Goal: Transaction & Acquisition: Purchase product/service

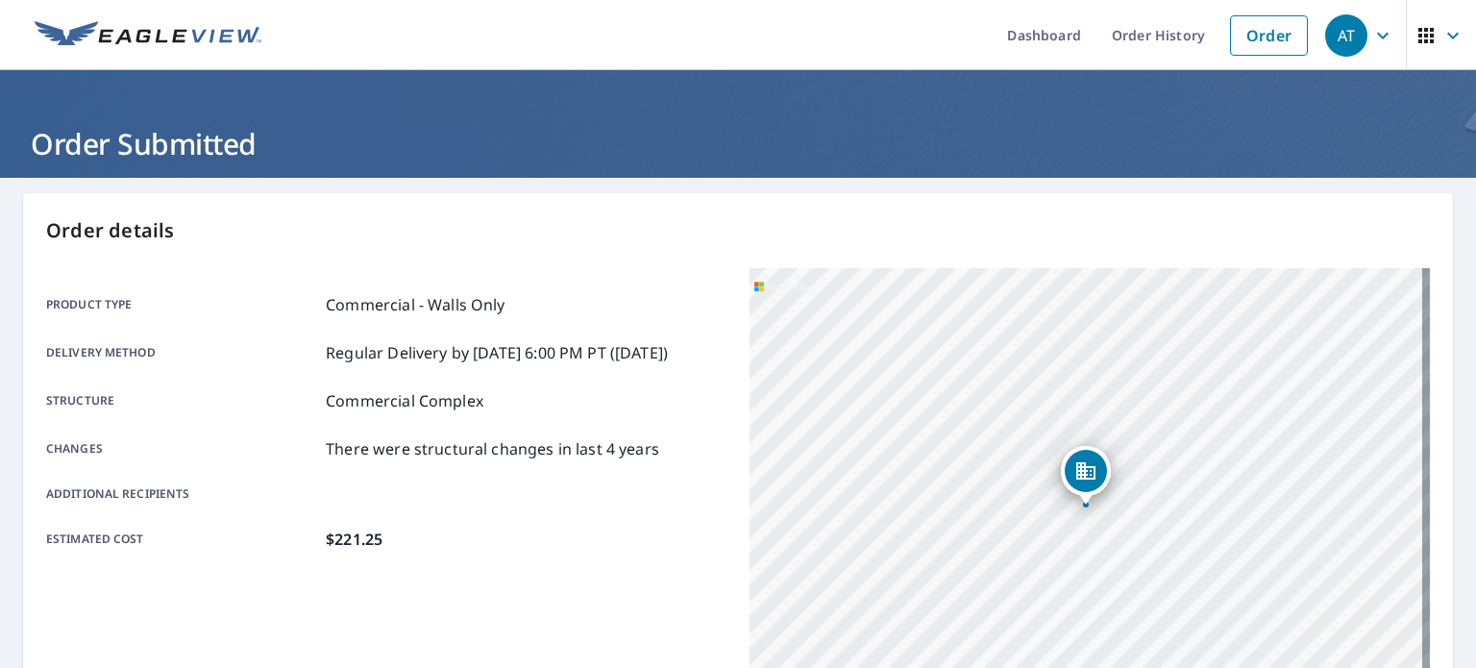
scroll to position [254, 0]
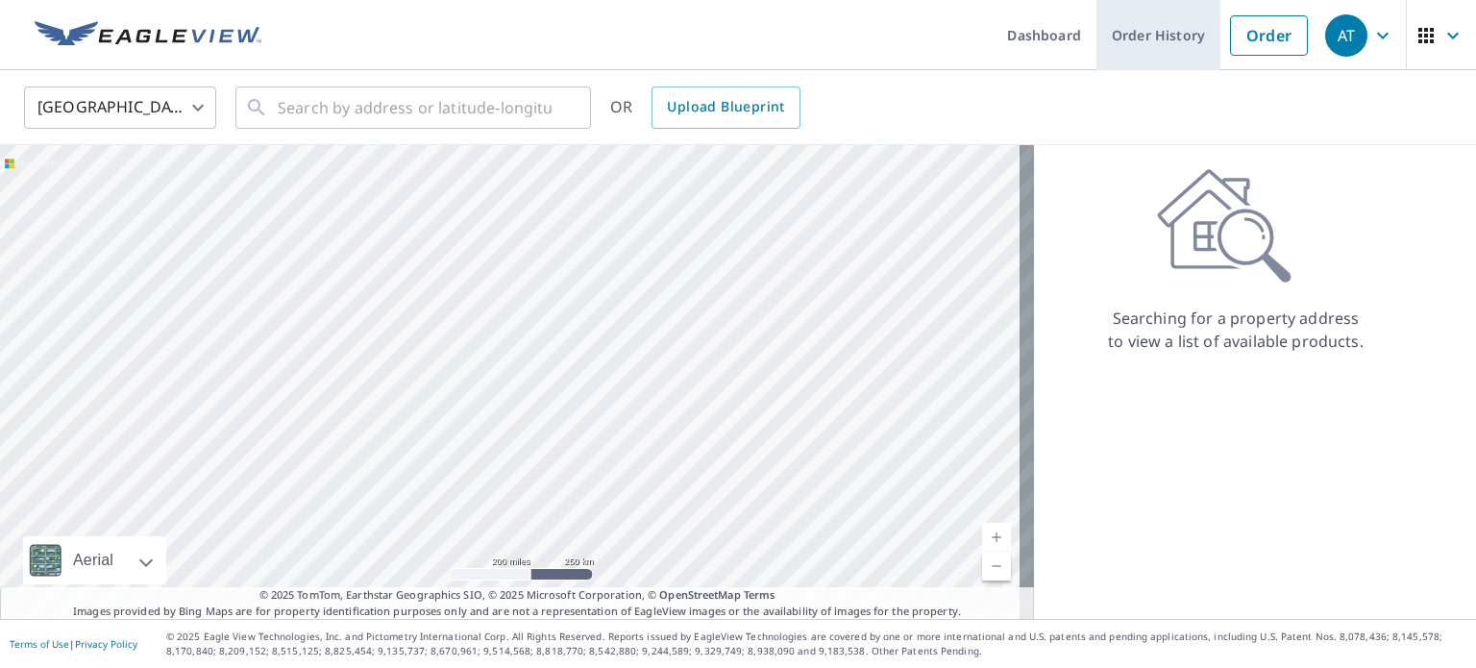
click at [1152, 27] on link "Order History" at bounding box center [1159, 35] width 124 height 70
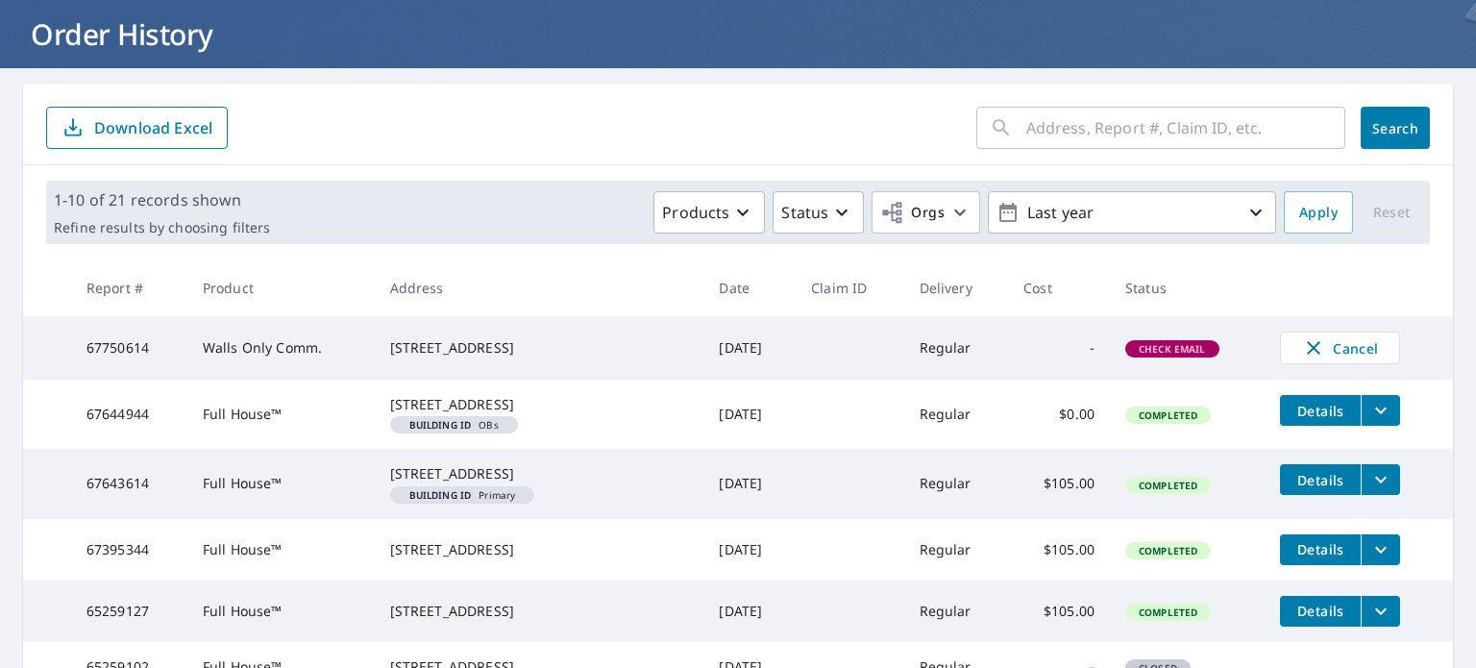
scroll to position [108, 0]
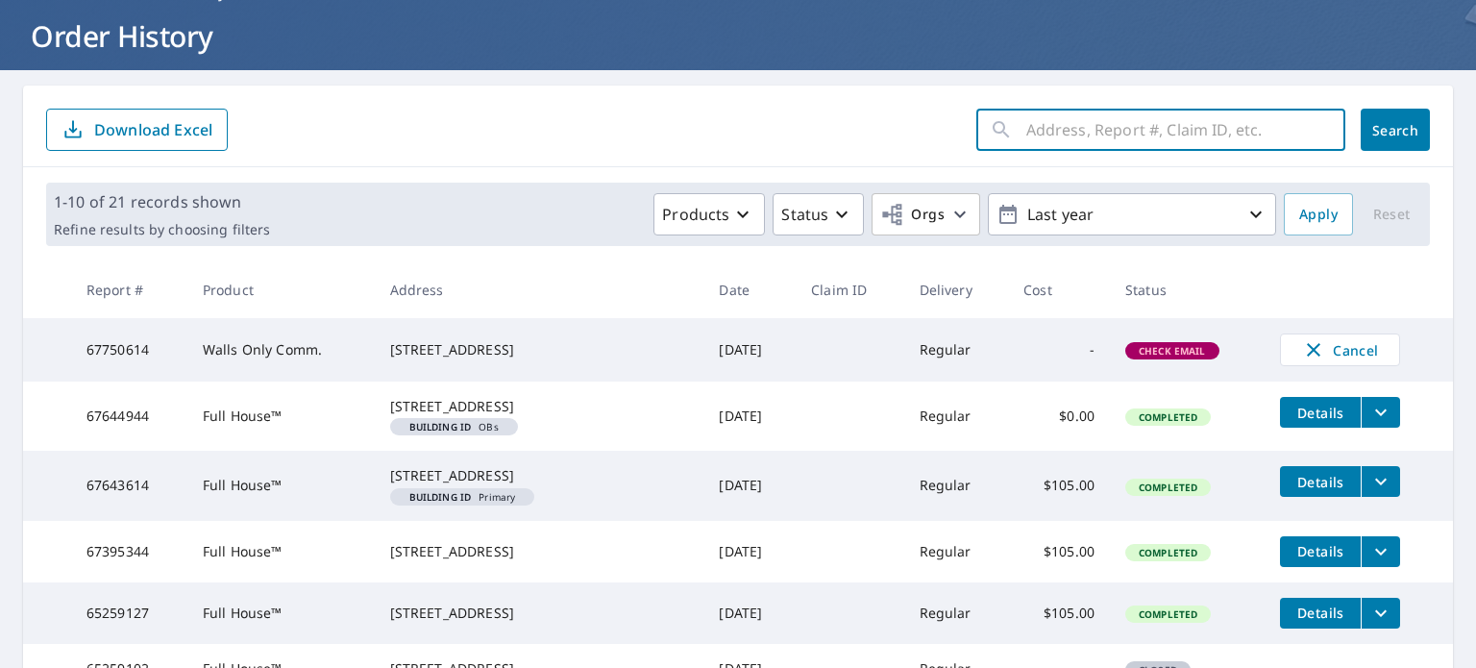
click at [1136, 153] on input "text" at bounding box center [1185, 130] width 319 height 54
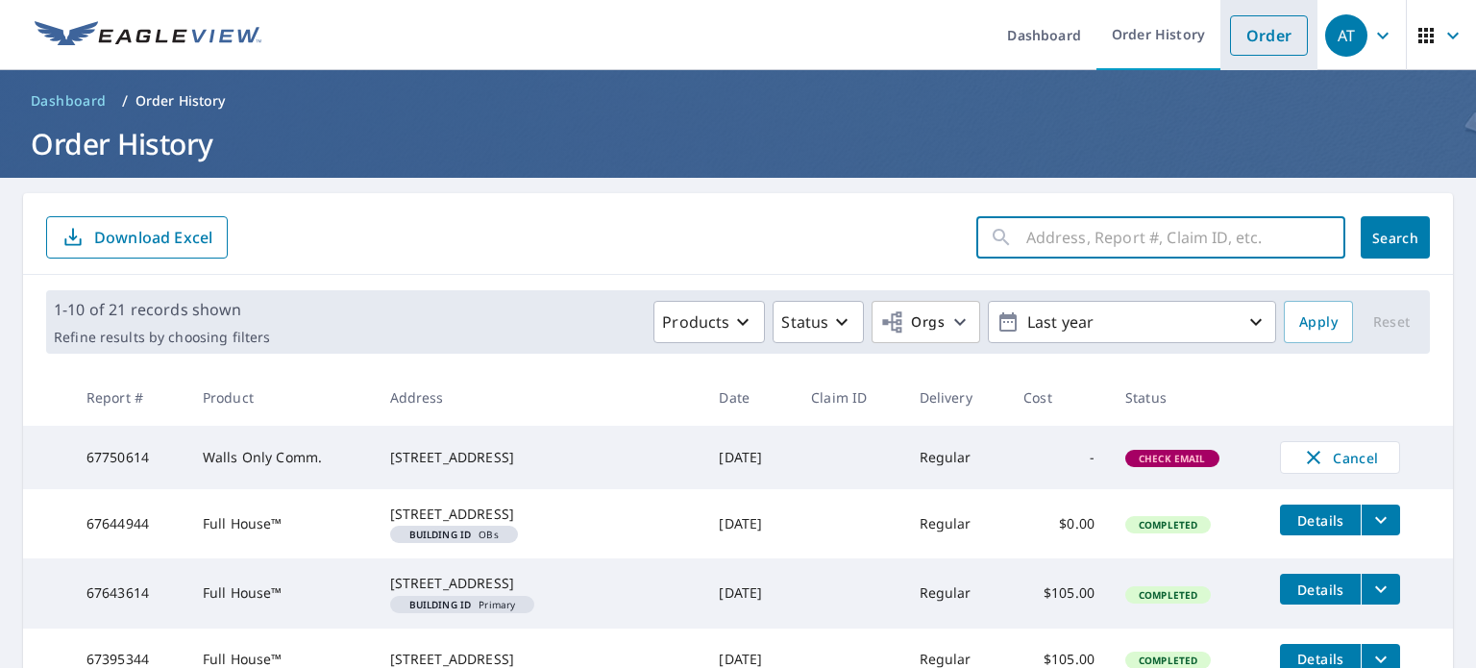
click at [1247, 35] on link "Order" at bounding box center [1269, 35] width 78 height 40
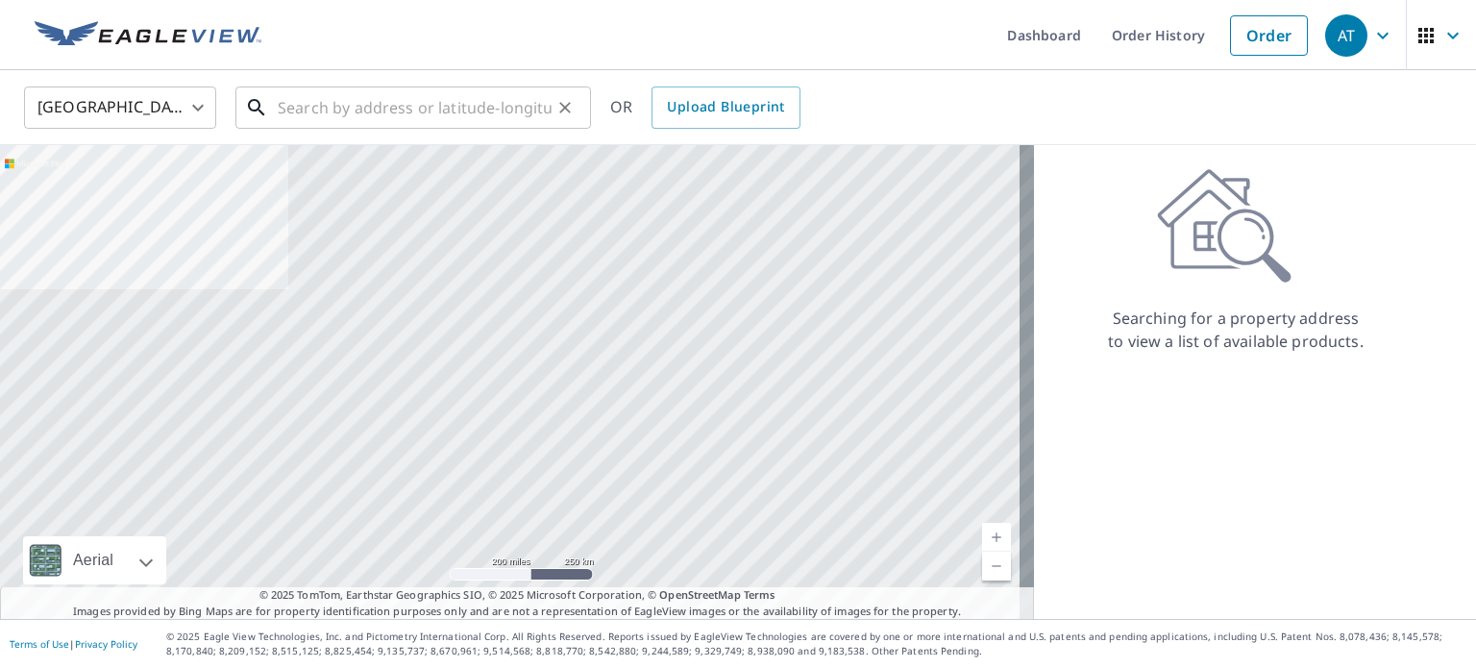
click at [454, 85] on input "text" at bounding box center [415, 108] width 274 height 54
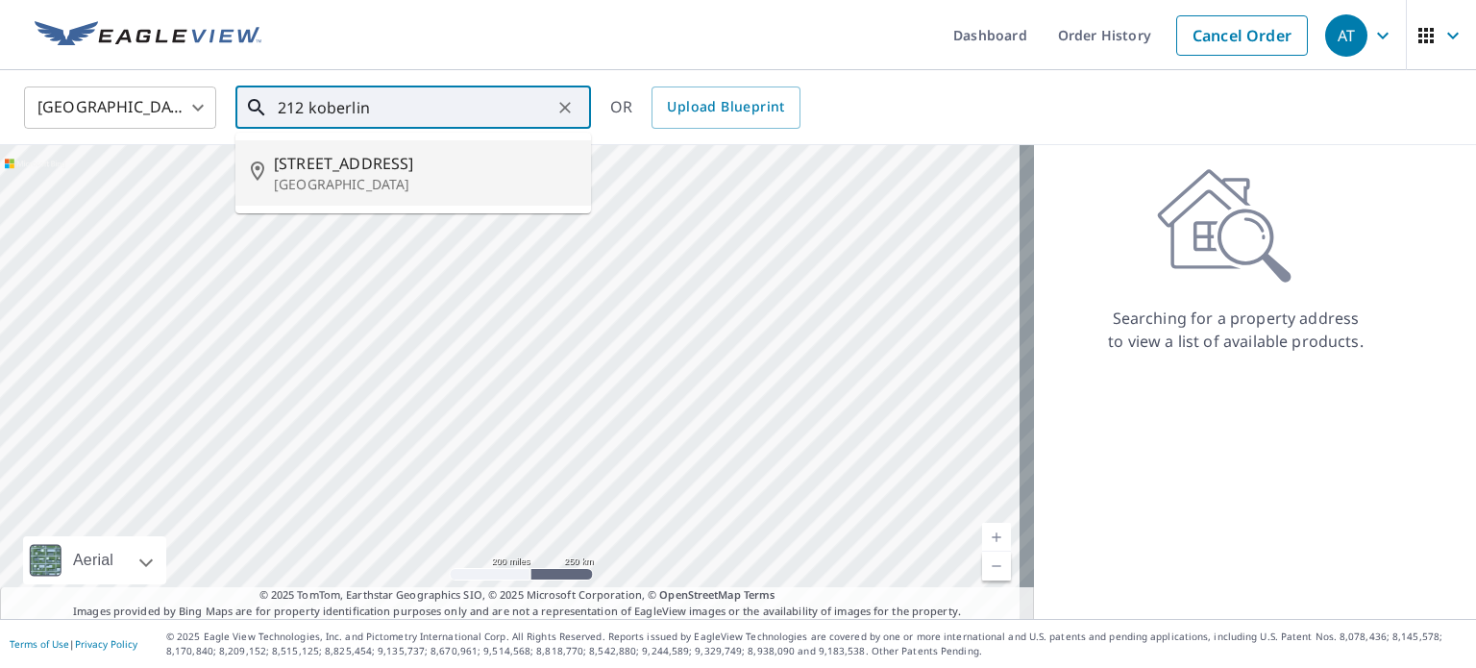
click at [419, 158] on span "[STREET_ADDRESS]" at bounding box center [425, 163] width 302 height 23
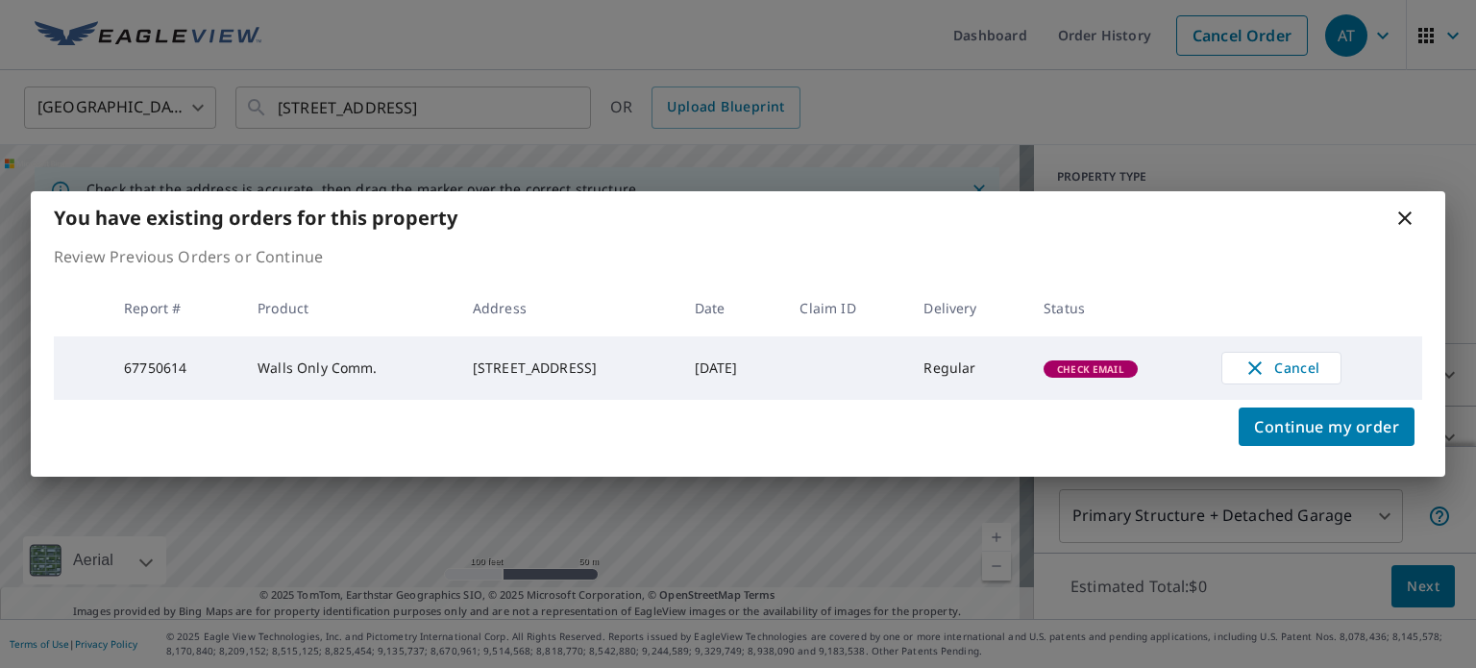
click at [1406, 211] on icon at bounding box center [1405, 218] width 23 height 23
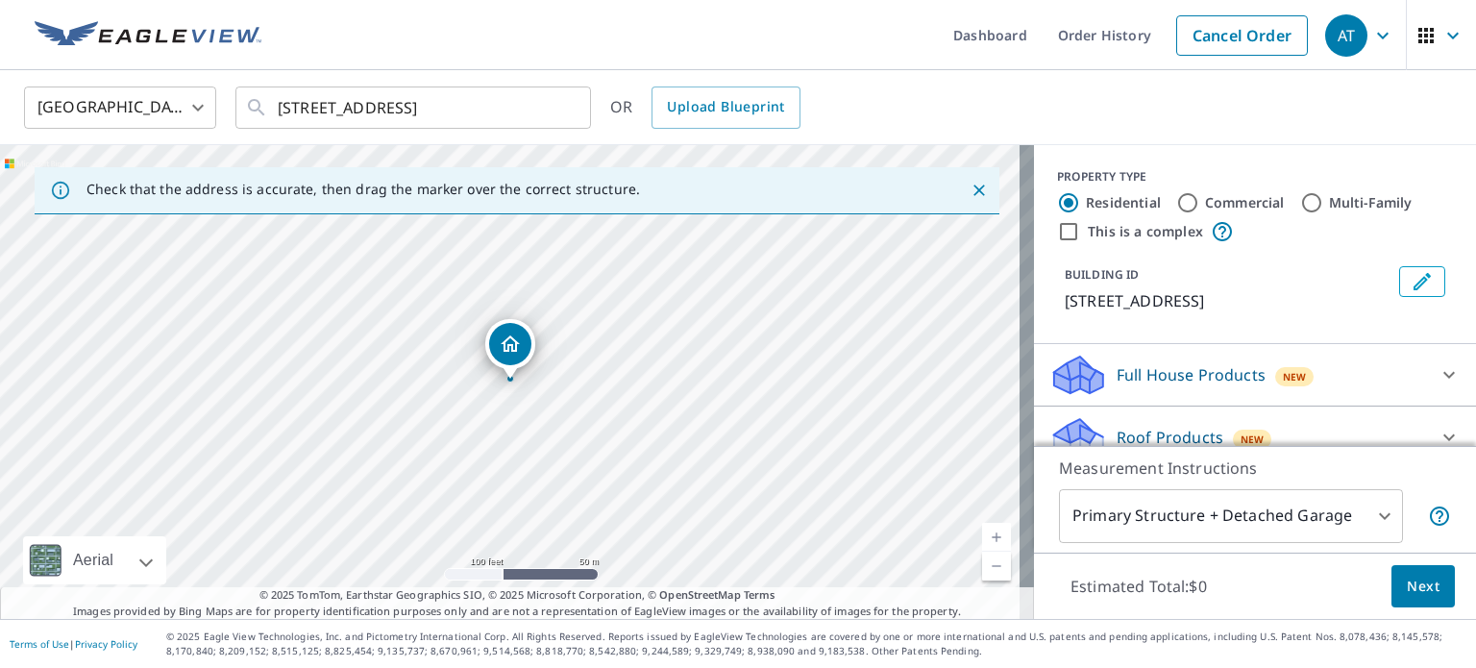
click at [382, 464] on div "212 Koberlin St San Angelo, TX 76903" at bounding box center [517, 382] width 1034 height 474
drag, startPoint x: 334, startPoint y: 518, endPoint x: 463, endPoint y: 459, distance: 141.5
click at [463, 459] on div "212 Koberlin St San Angelo, TX 76903" at bounding box center [517, 382] width 1034 height 474
click at [503, 424] on div "212 Koberlin St San Angelo, TX 76903" at bounding box center [517, 382] width 1034 height 474
click at [387, 472] on div "212 Koberlin St San Angelo, TX 76903" at bounding box center [517, 382] width 1034 height 474
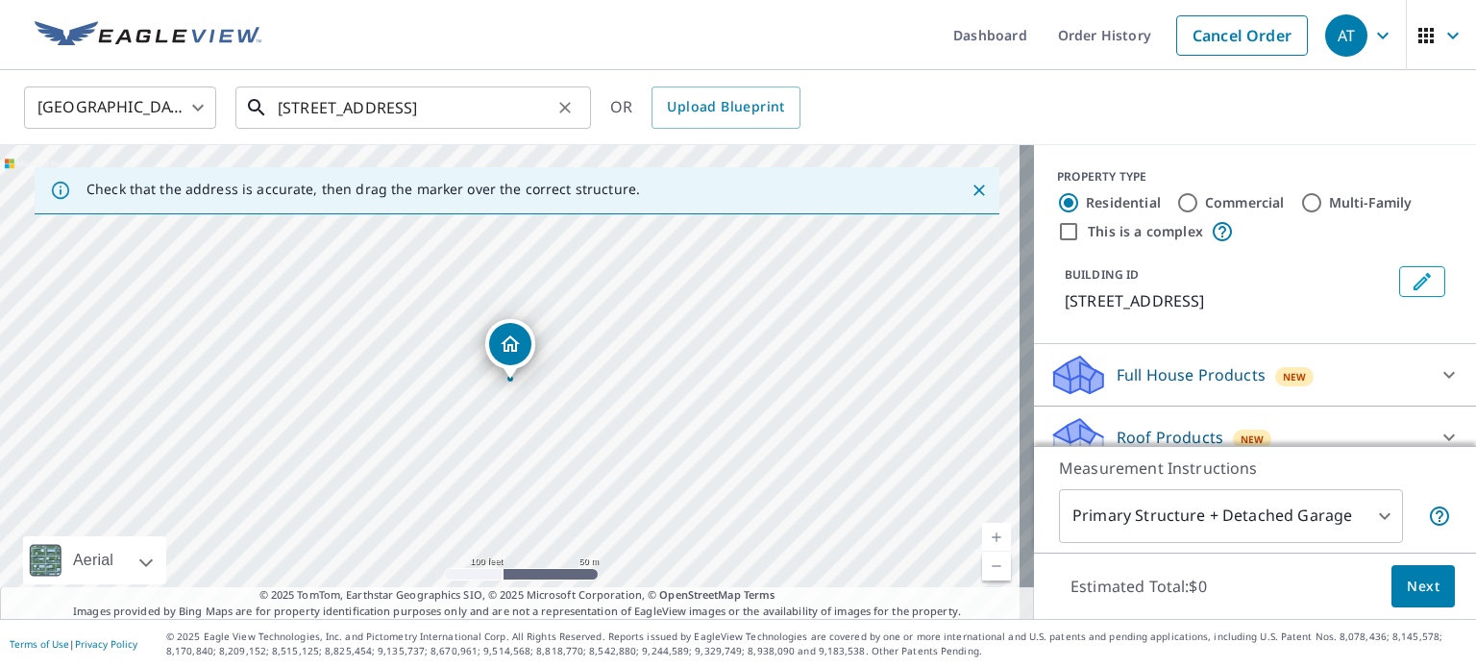
click at [365, 108] on input "212 Koberlin St San Angelo, TX 76903" at bounding box center [415, 108] width 274 height 54
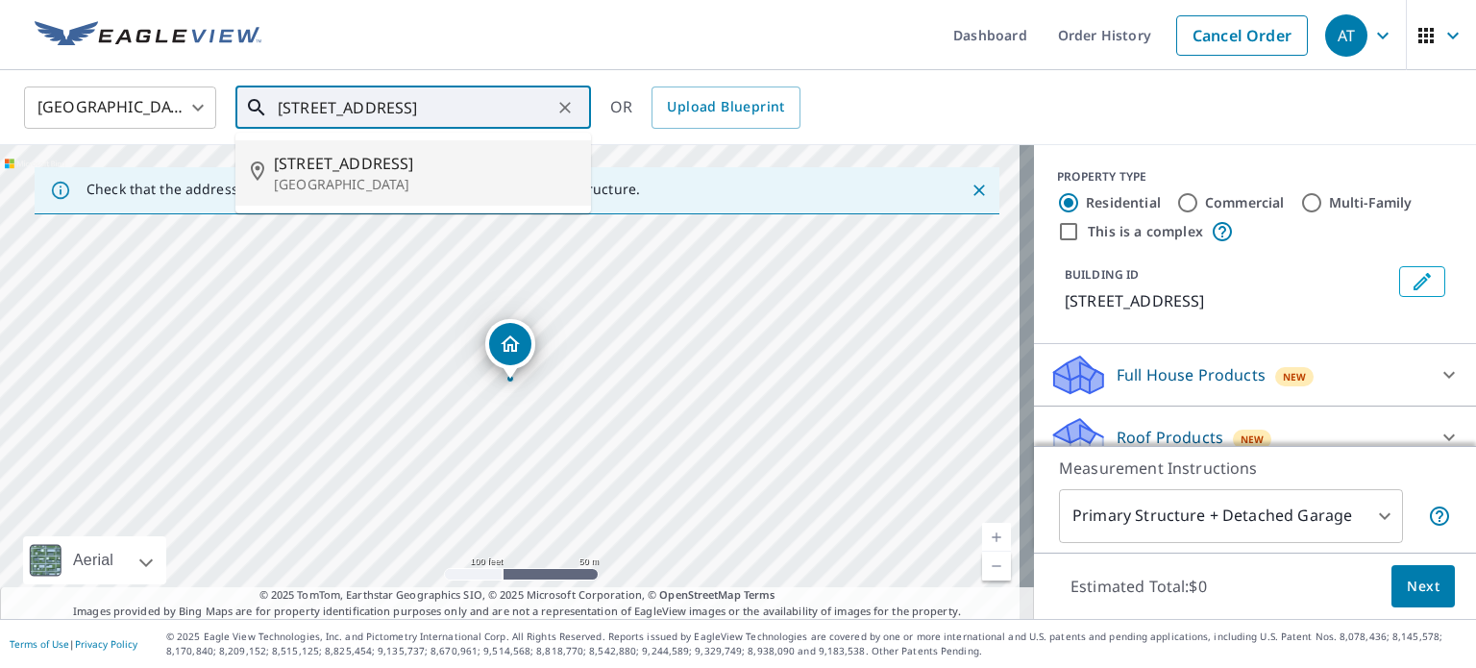
click at [386, 166] on span "212 N Magdalen St" at bounding box center [425, 163] width 302 height 23
type input "212 N Magdalen St San Angelo, TX 76903"
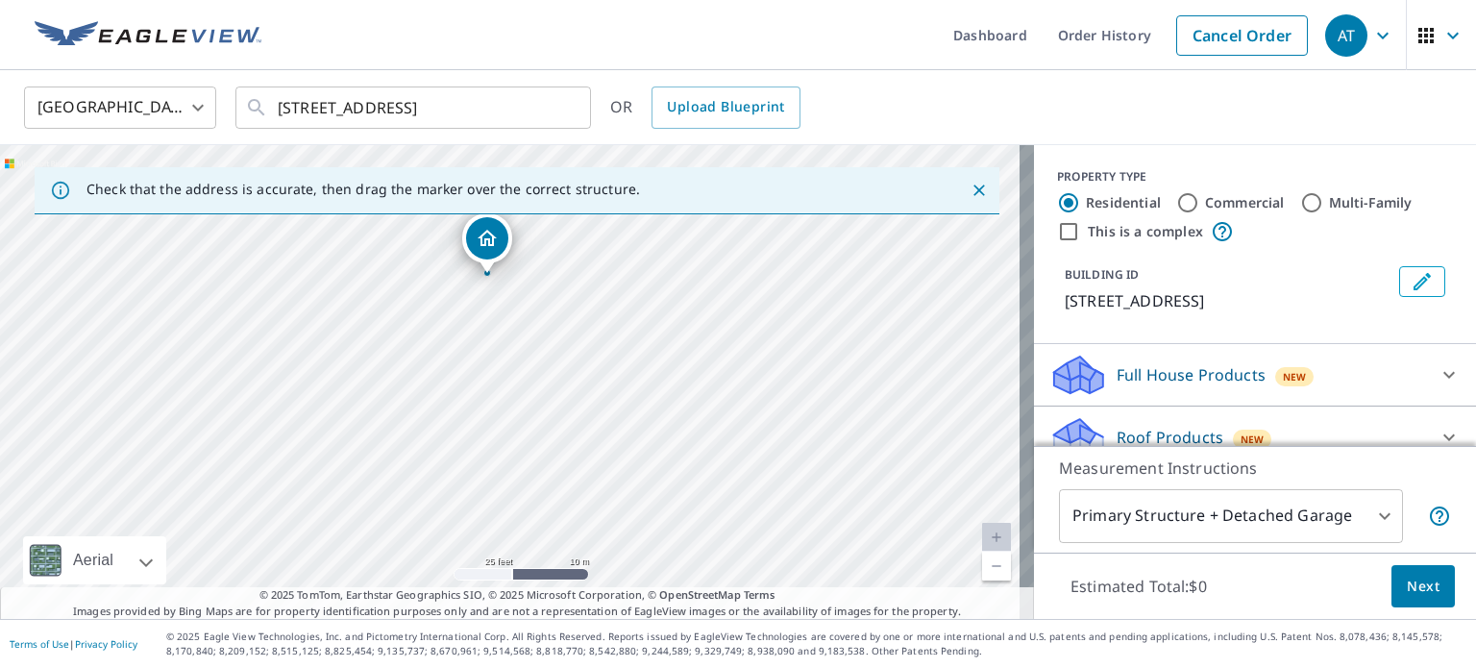
drag, startPoint x: 535, startPoint y: 410, endPoint x: 512, endPoint y: 305, distance: 108.2
click at [512, 305] on div "212 N Magdalen St San Angelo, TX 76903" at bounding box center [517, 382] width 1034 height 474
click at [569, 432] on div "212 N Magdalen St San Angelo, TX 76903" at bounding box center [517, 382] width 1034 height 474
drag, startPoint x: 607, startPoint y: 521, endPoint x: 566, endPoint y: 415, distance: 113.5
click at [566, 415] on div "212 N Magdalen St San Angelo, TX 76903" at bounding box center [517, 382] width 1034 height 474
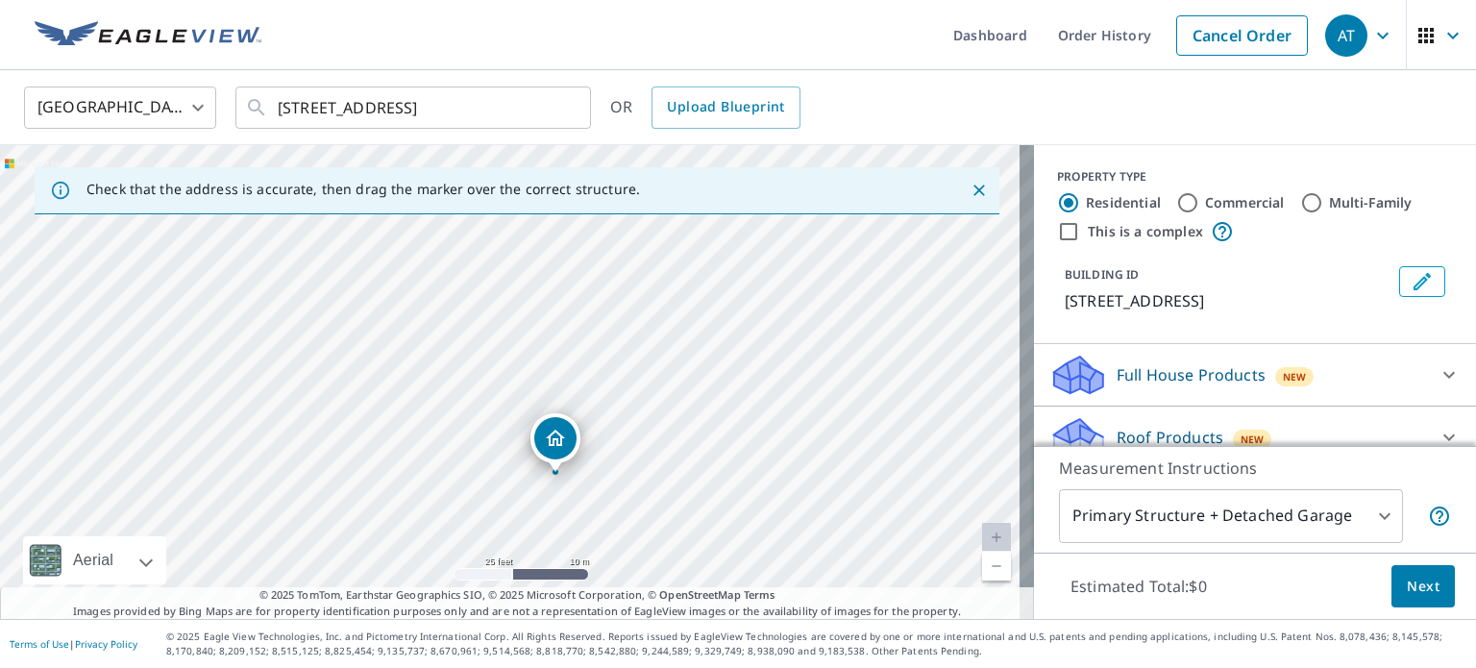
drag, startPoint x: 473, startPoint y: 278, endPoint x: 559, endPoint y: 437, distance: 181.5
click at [1180, 196] on input "Commercial" at bounding box center [1187, 202] width 23 height 23
radio input "true"
type input "4"
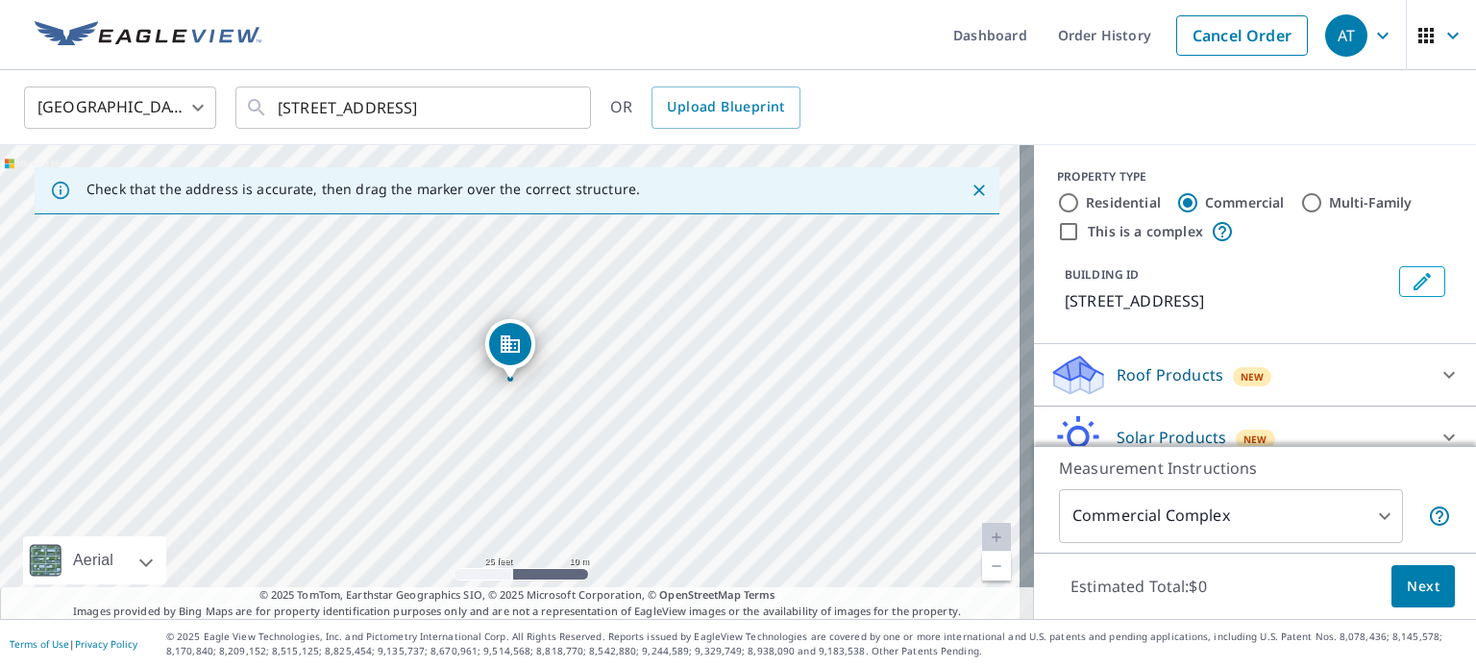
scroll to position [85, 0]
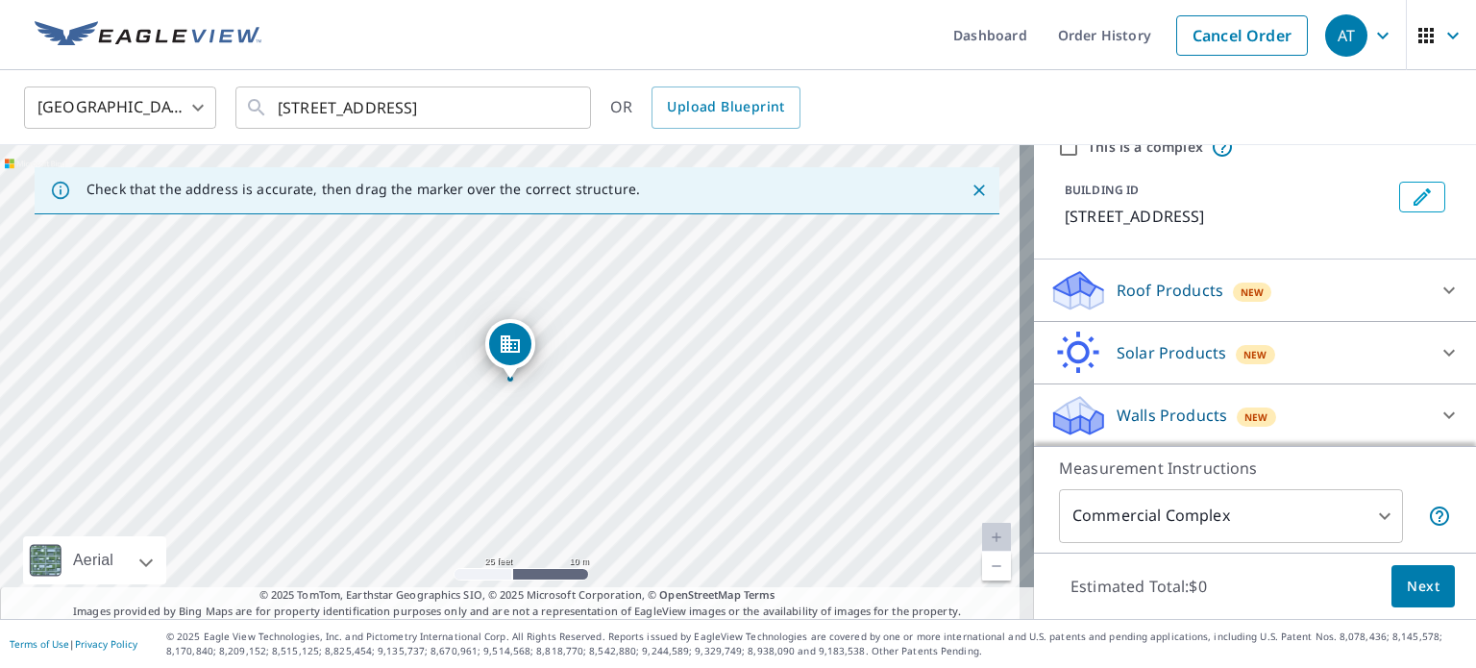
click at [1216, 407] on div "Walls Products New" at bounding box center [1237, 415] width 377 height 45
click at [1188, 415] on p "Walls Products" at bounding box center [1172, 415] width 111 height 23
click at [1387, 397] on div "Walls Products New" at bounding box center [1237, 415] width 377 height 45
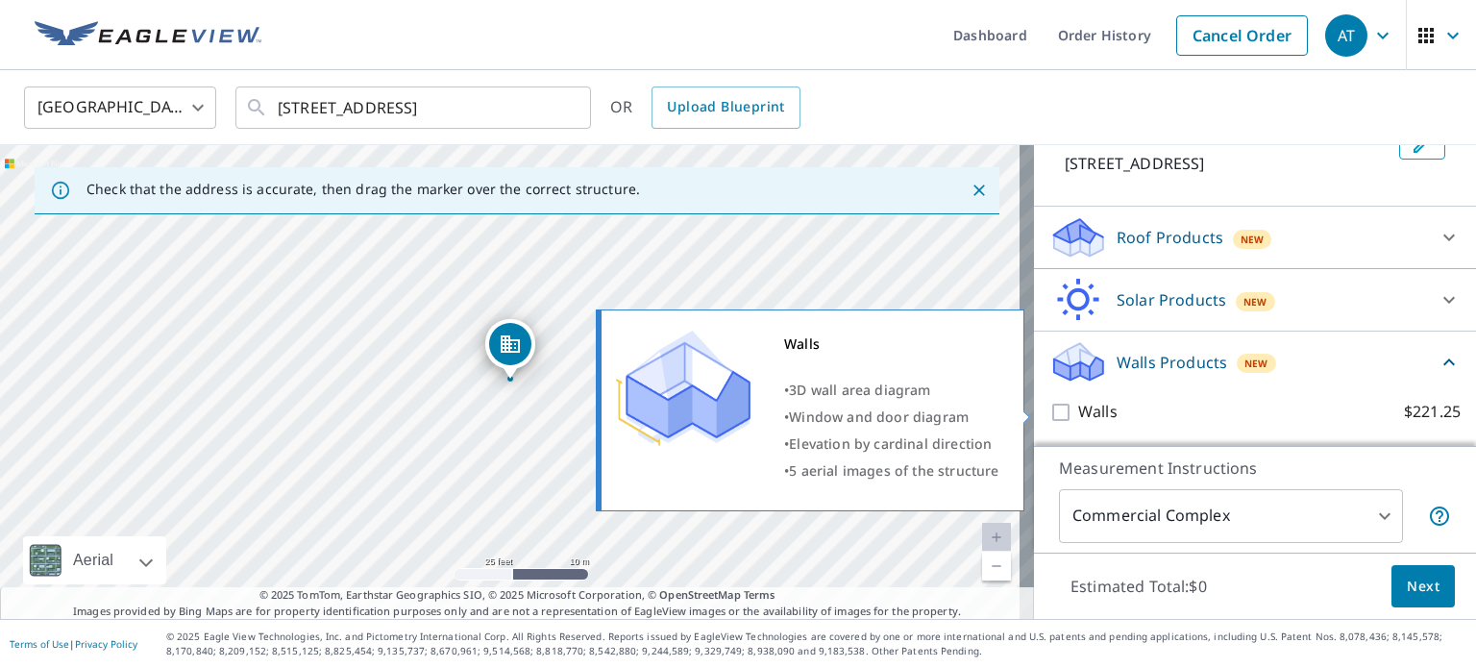
click at [1049, 414] on input "Walls $221.25" at bounding box center [1063, 412] width 29 height 23
checkbox input "true"
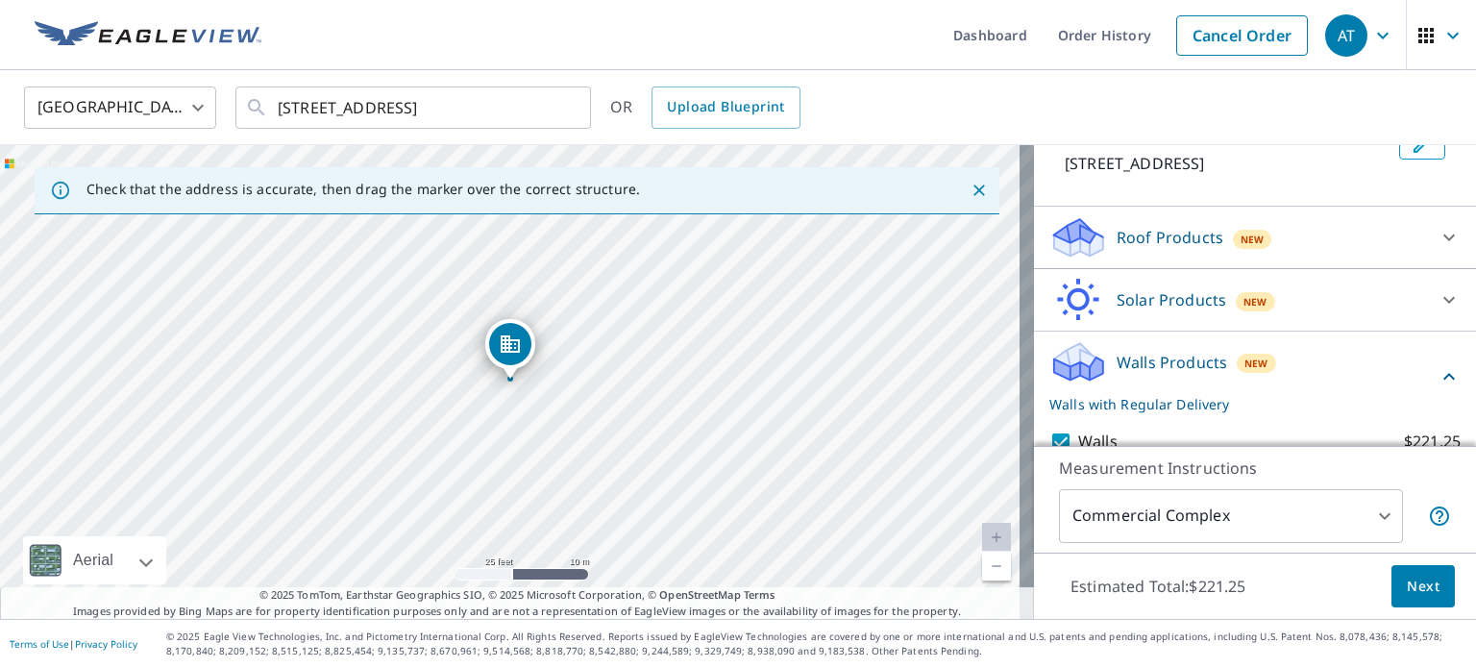
click at [1049, 407] on p "Walls with Regular Delivery" at bounding box center [1243, 404] width 388 height 20
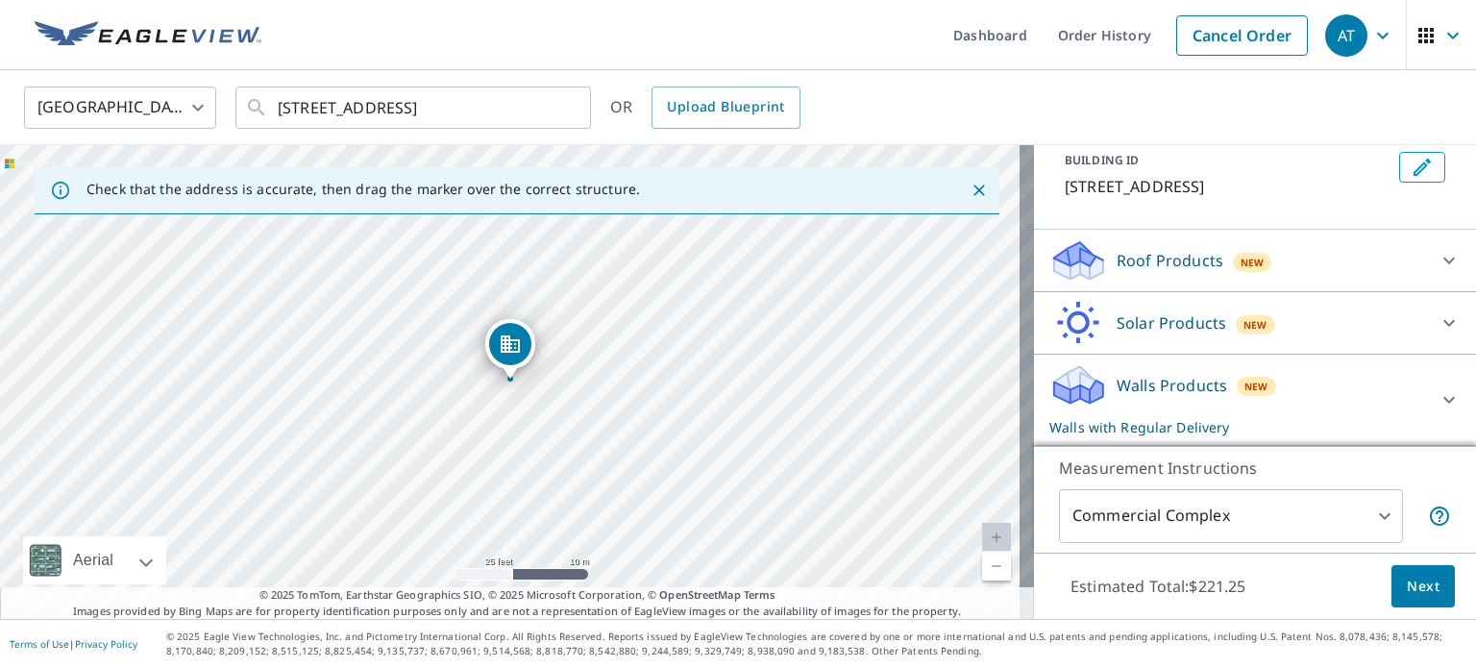
click at [887, 260] on div "212 Koberlin St San Angelo, TX 76903" at bounding box center [517, 382] width 1034 height 474
click at [1052, 413] on div "Walls Products New Walls with Regular Delivery Walls $221.25 Delivery Regular $…" at bounding box center [1255, 400] width 442 height 91
click at [1411, 589] on span "Next" at bounding box center [1423, 587] width 33 height 24
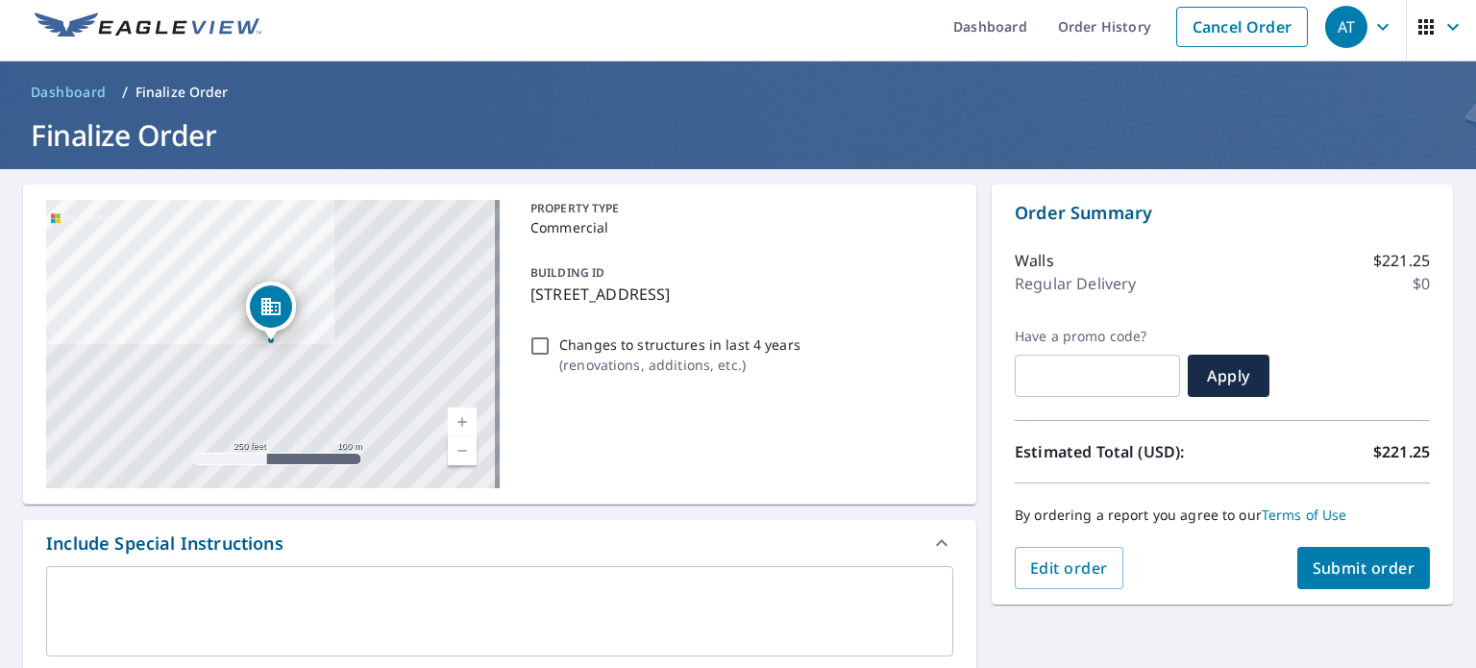
scroll to position [7, 0]
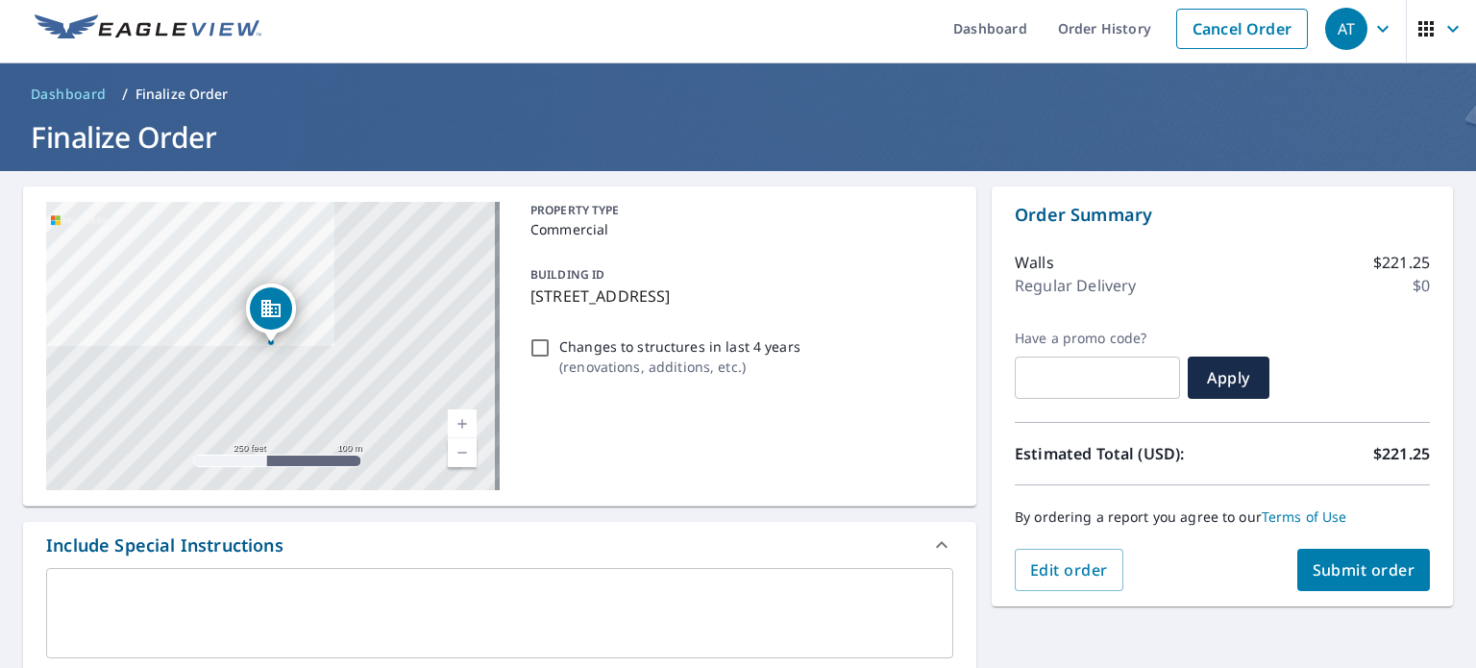
click at [1343, 577] on span "Submit order" at bounding box center [1364, 569] width 103 height 21
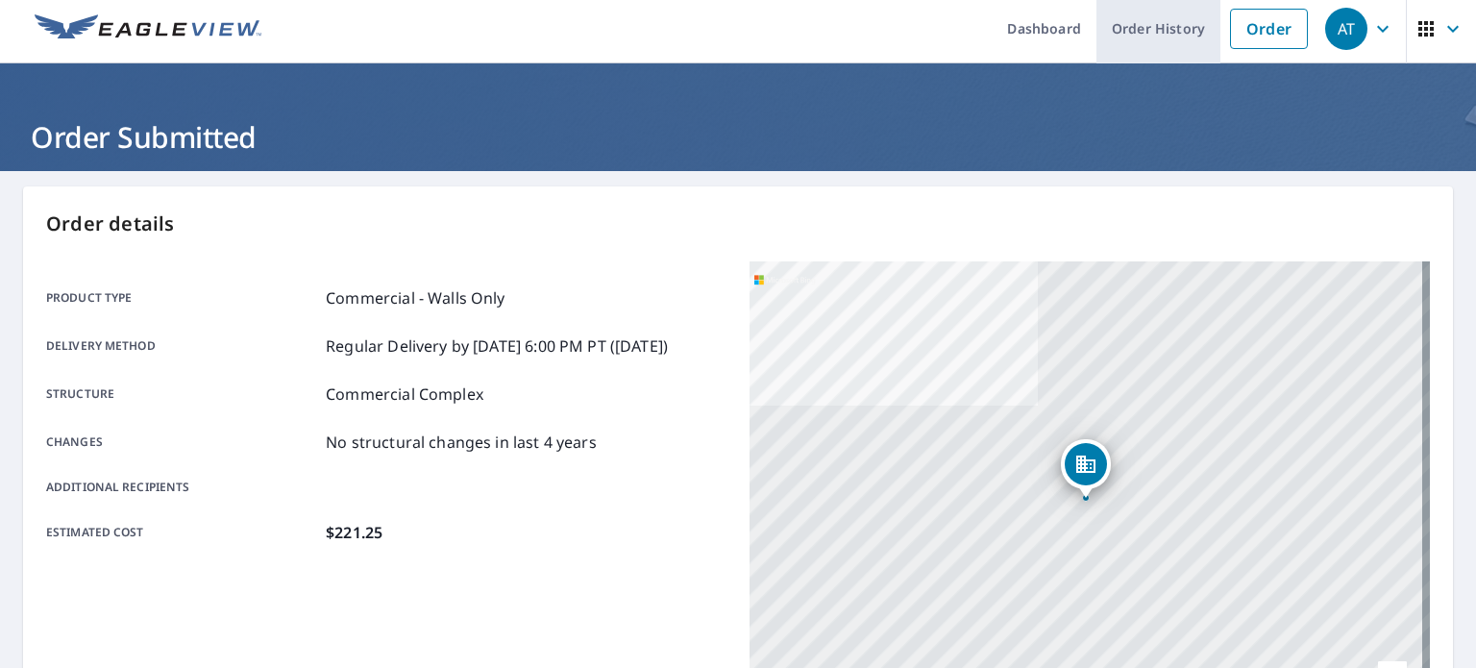
click at [1177, 23] on link "Order History" at bounding box center [1159, 28] width 124 height 70
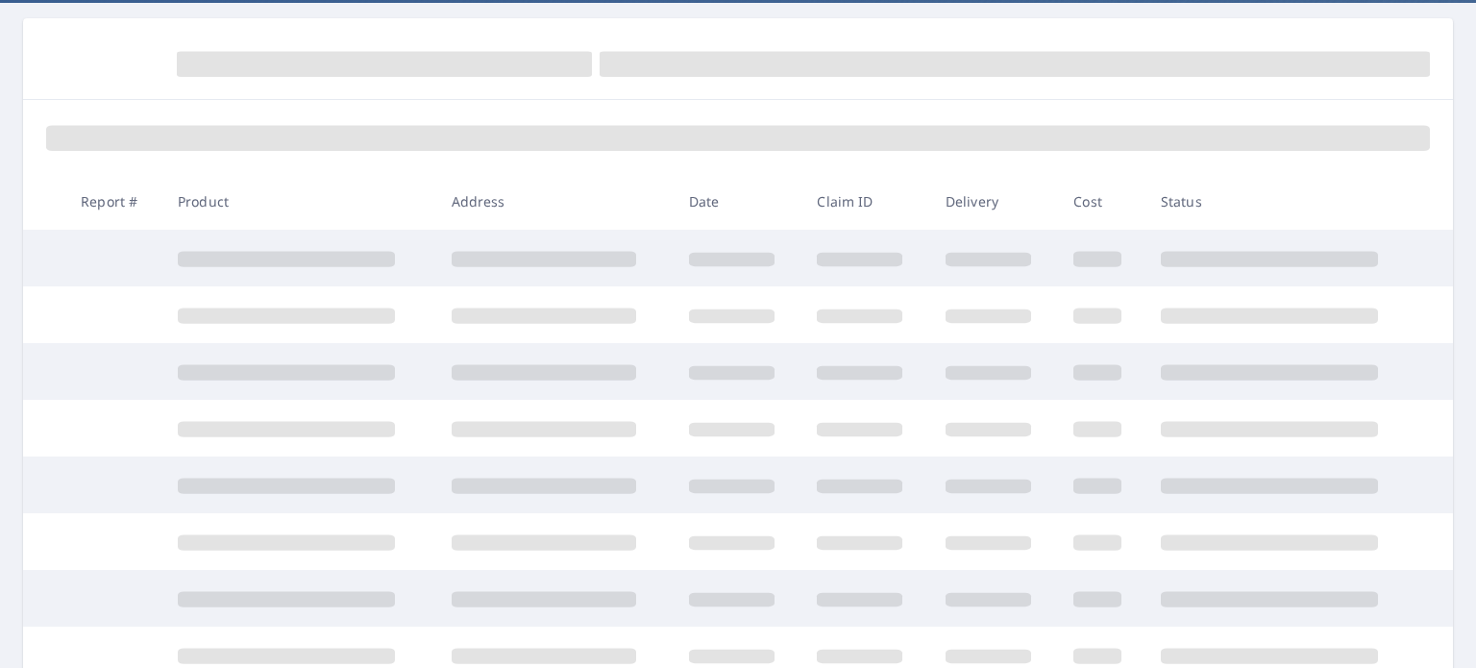
scroll to position [178, 0]
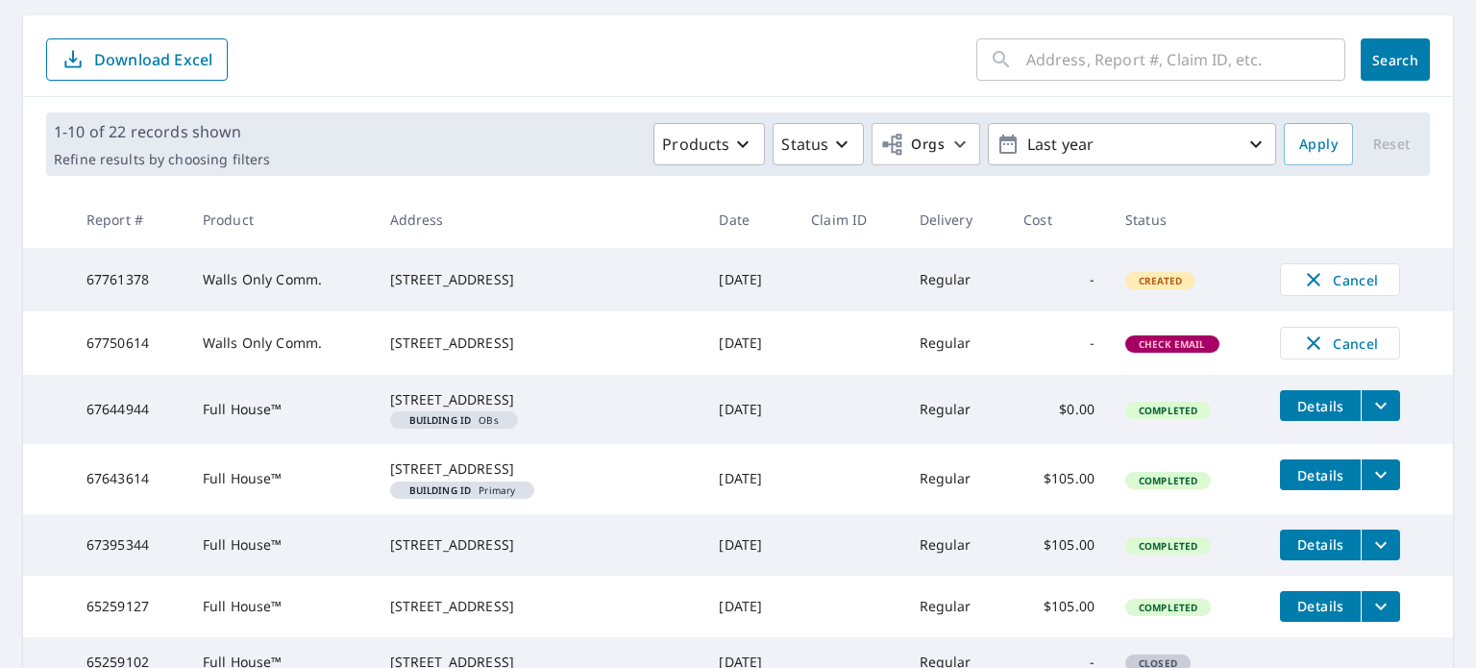
click at [1136, 351] on span "Check Email" at bounding box center [1172, 343] width 90 height 13
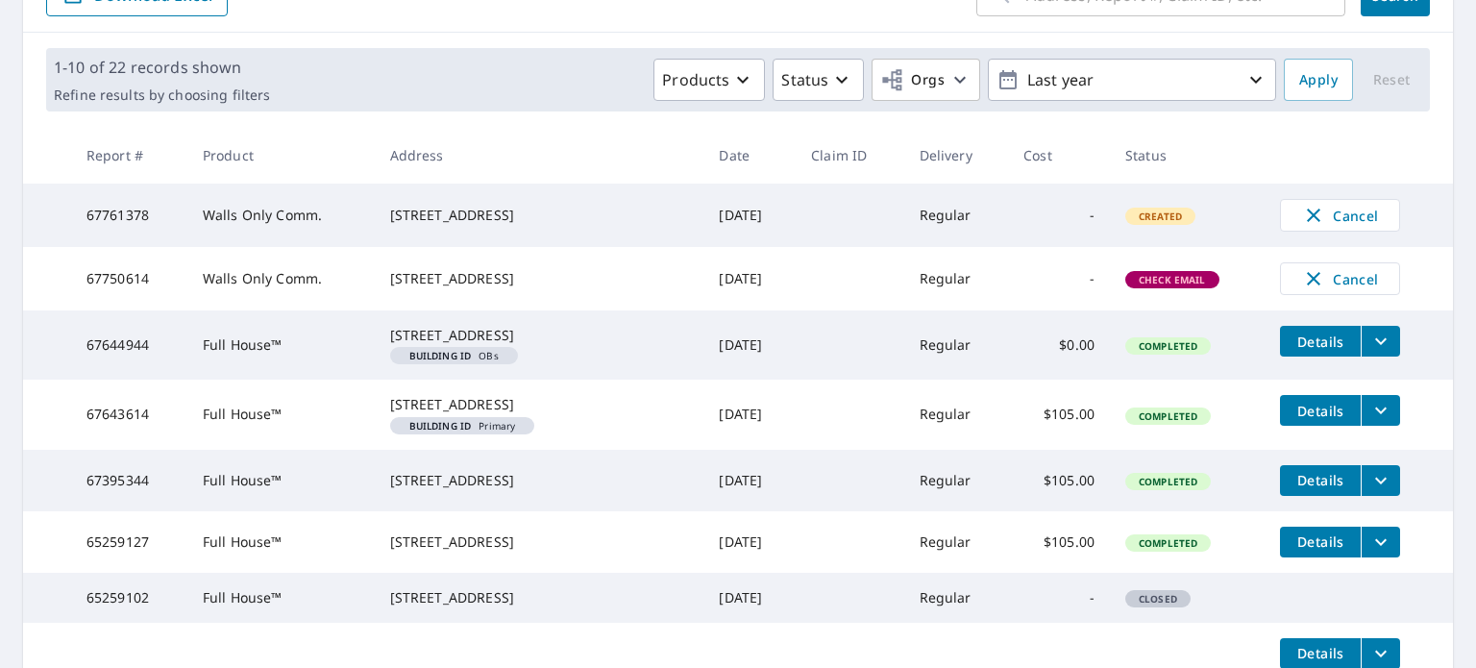
scroll to position [246, 0]
